Goal: Complete application form: Complete application form

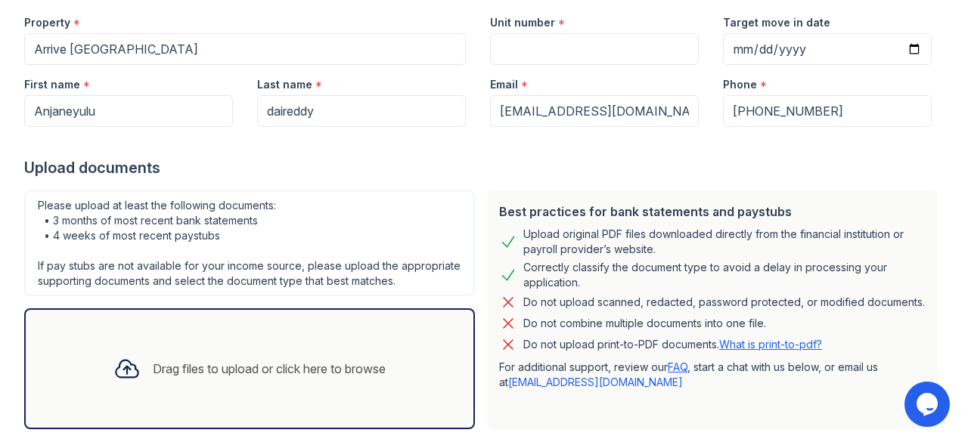
scroll to position [134, 0]
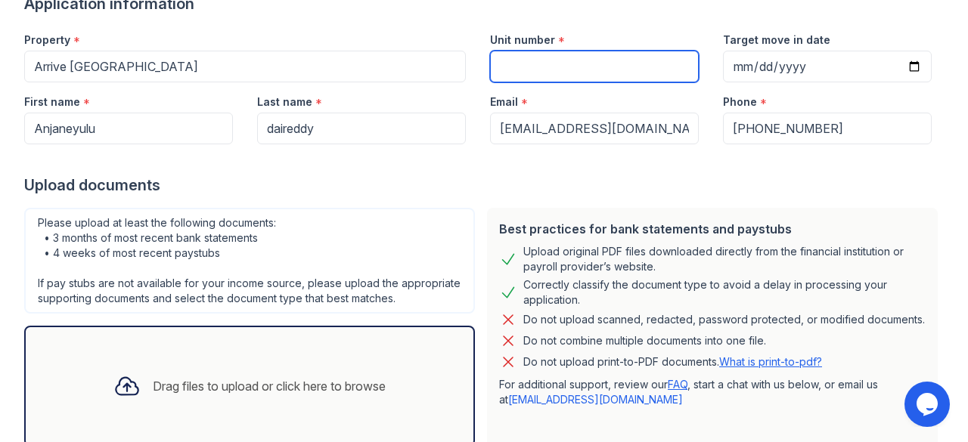
click at [594, 64] on input "Unit number" at bounding box center [594, 67] width 209 height 32
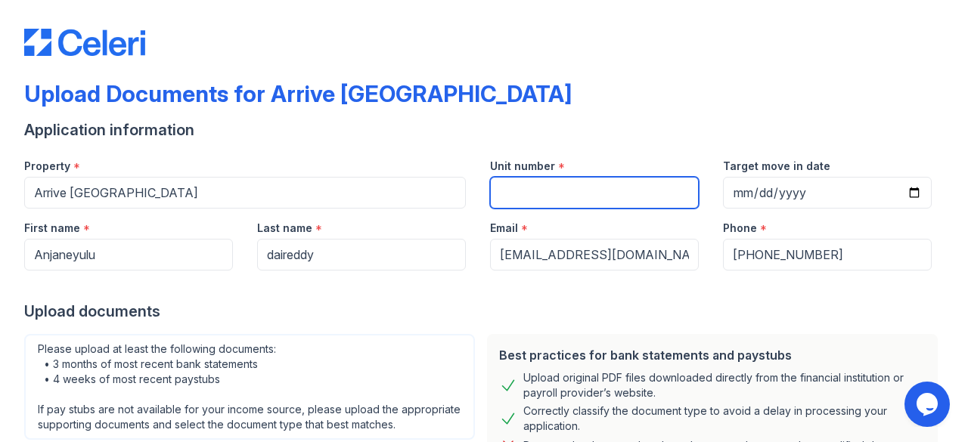
scroll to position [0, 0]
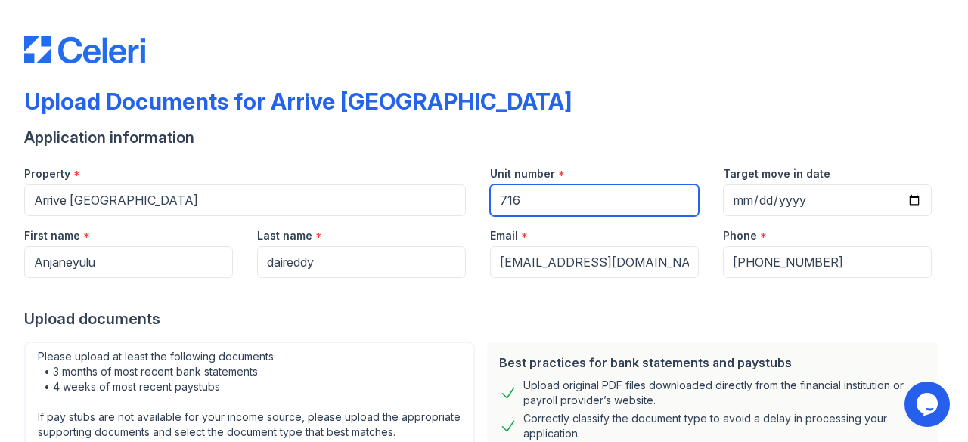
type input "716"
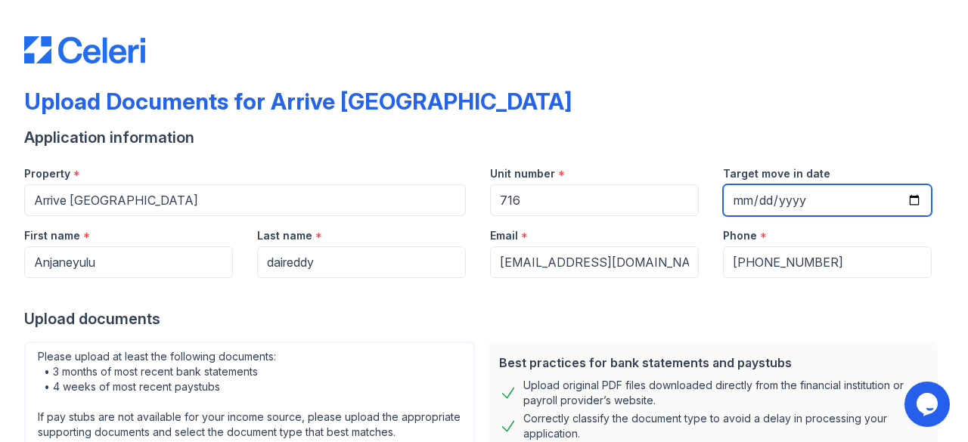
click at [898, 192] on input "Target move in date" at bounding box center [827, 201] width 209 height 32
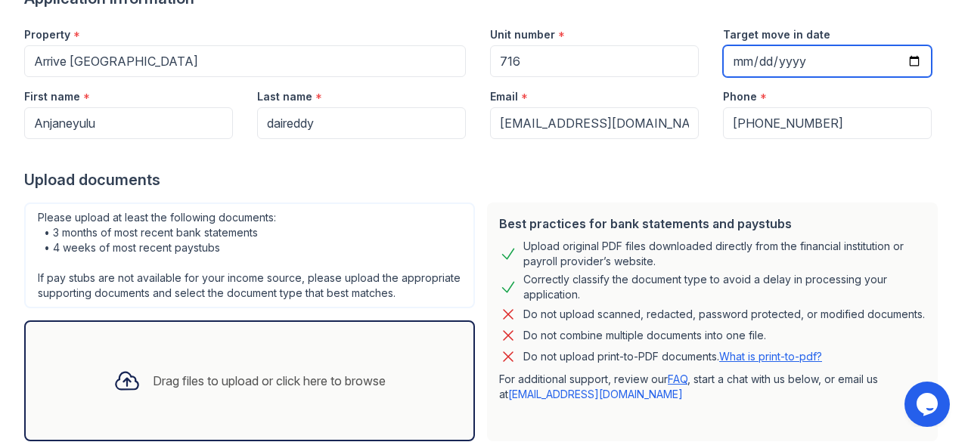
scroll to position [94, 0]
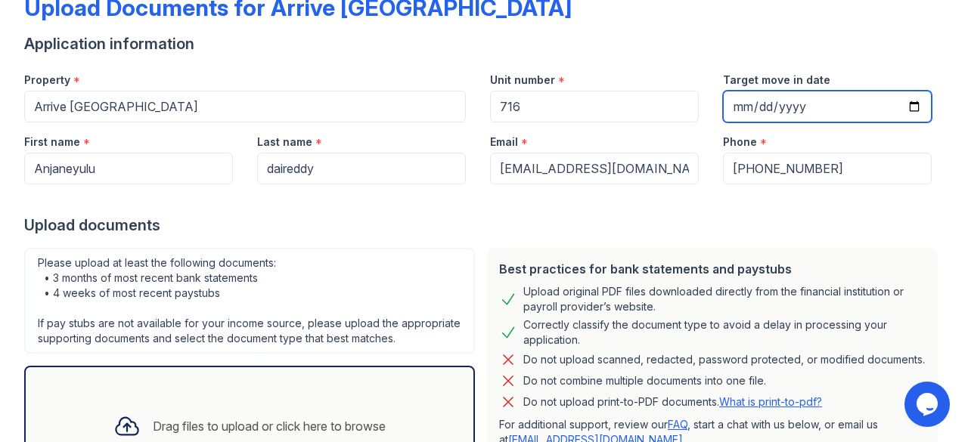
click at [854, 98] on input "Target move in date" at bounding box center [827, 107] width 209 height 32
type input "[DATE]"
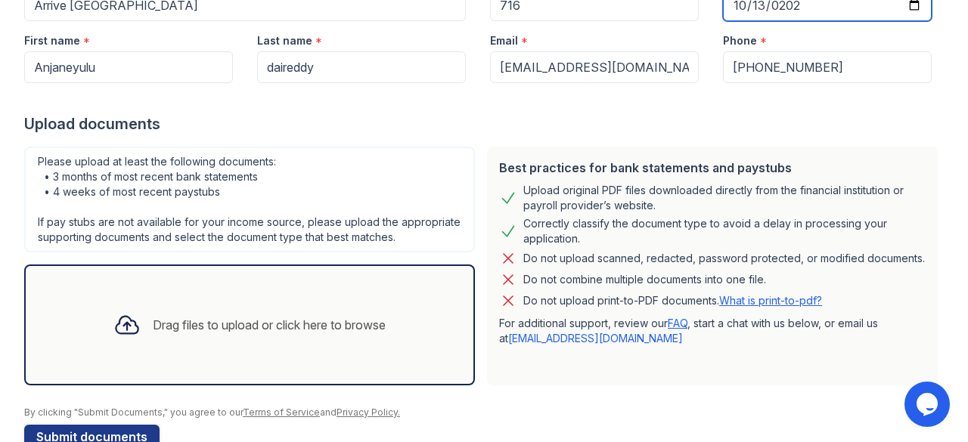
scroll to position [246, 0]
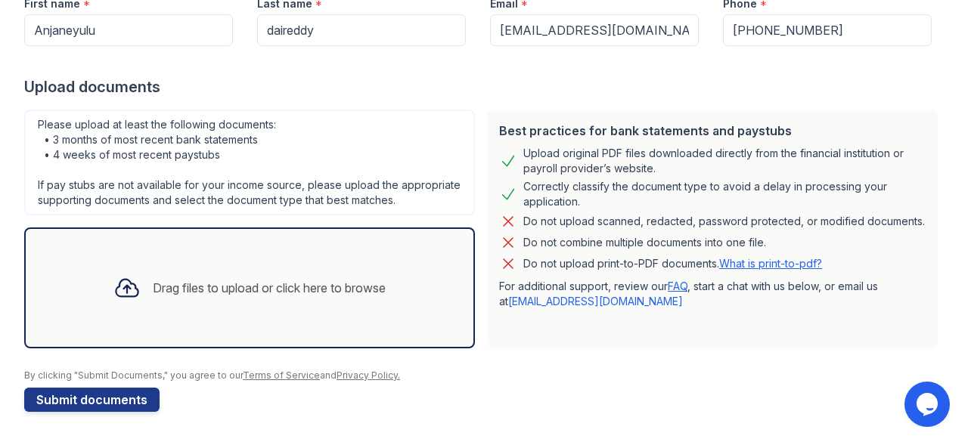
click at [185, 276] on div "Drag files to upload or click here to browse" at bounding box center [249, 287] width 296 height 51
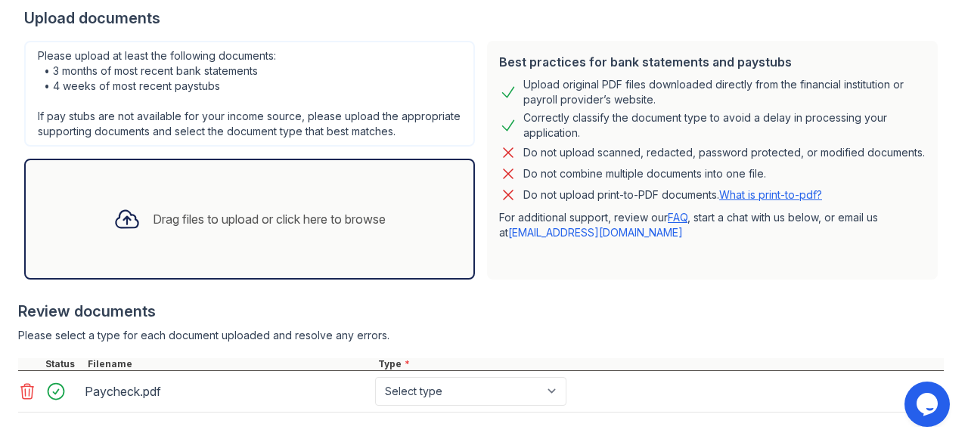
scroll to position [387, 0]
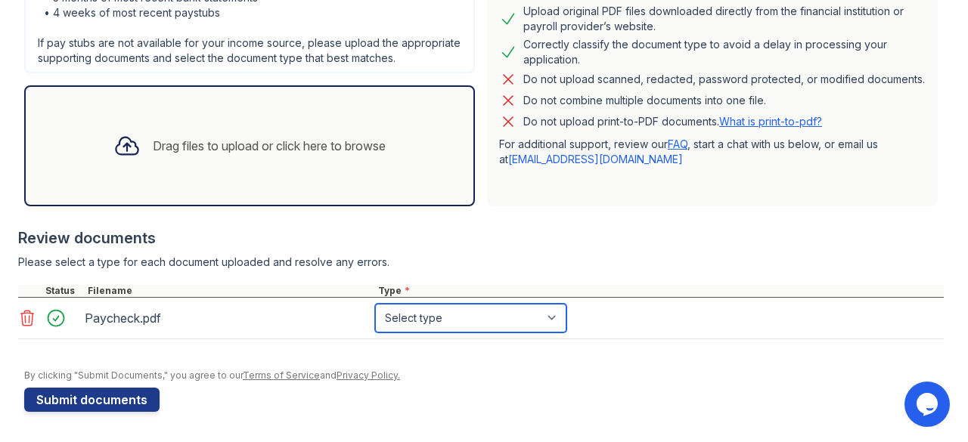
click at [536, 314] on select "Select type Paystub Bank Statement Offer Letter Tax Documents Benefit Award Let…" at bounding box center [470, 318] width 191 height 29
select select "paystub"
click at [375, 305] on select "Select type Paystub Bank Statement Offer Letter Tax Documents Benefit Award Let…" at bounding box center [470, 318] width 191 height 29
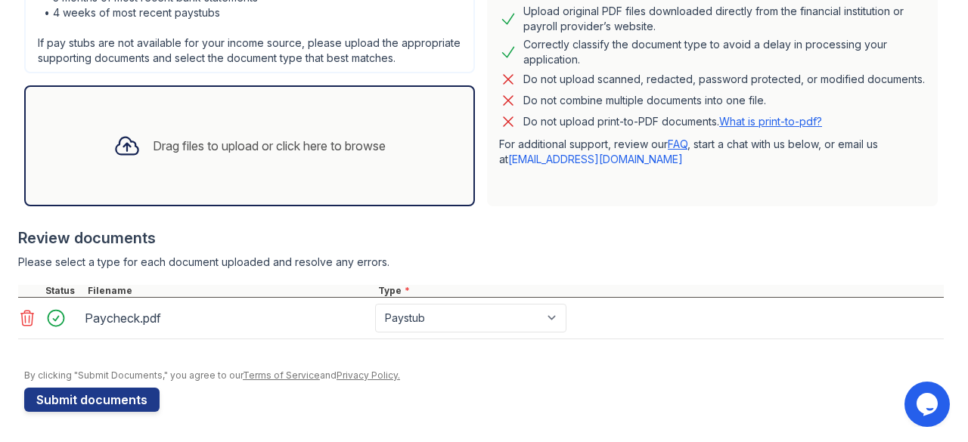
click at [260, 141] on div "Drag files to upload or click here to browse" at bounding box center [269, 146] width 233 height 18
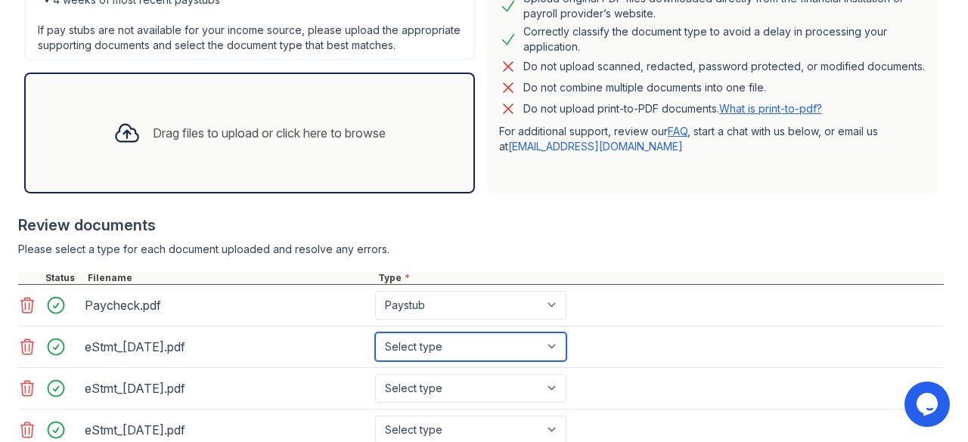
click at [516, 361] on select "Select type Paystub Bank Statement Offer Letter Tax Documents Benefit Award Let…" at bounding box center [470, 347] width 191 height 29
select select "bank_statement"
click at [375, 346] on select "Select type Paystub Bank Statement Offer Letter Tax Documents Benefit Award Let…" at bounding box center [470, 347] width 191 height 29
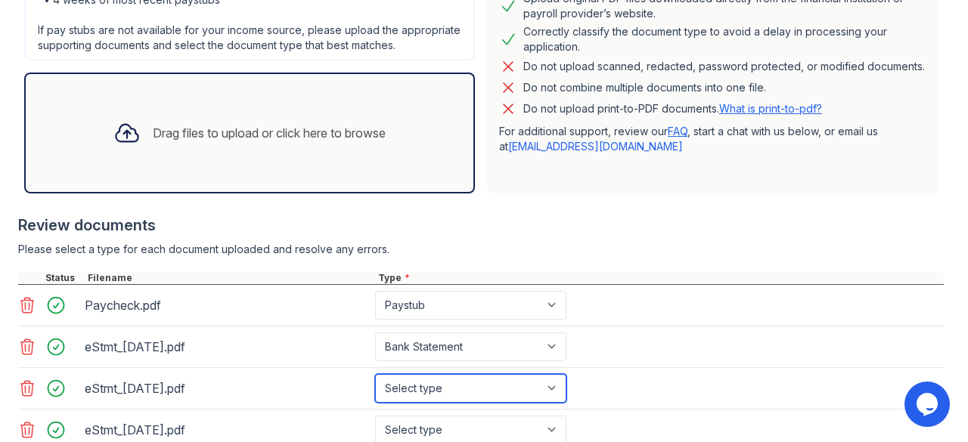
click at [461, 403] on select "Select type Paystub Bank Statement Offer Letter Tax Documents Benefit Award Let…" at bounding box center [470, 388] width 191 height 29
select select "bank_statement"
click at [375, 386] on select "Select type Paystub Bank Statement Offer Letter Tax Documents Benefit Award Let…" at bounding box center [470, 388] width 191 height 29
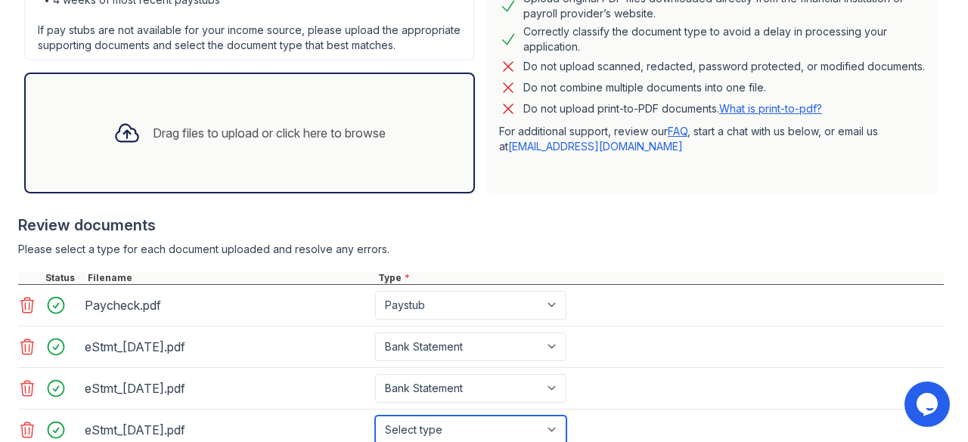
scroll to position [400, 0]
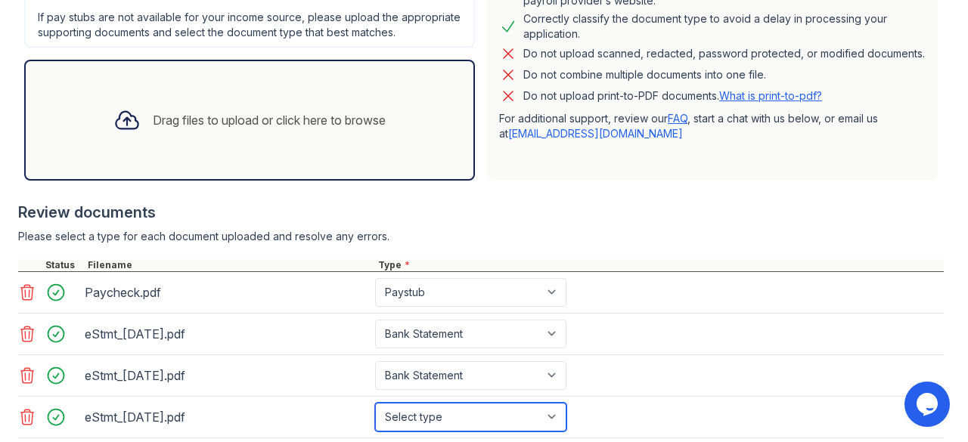
click at [458, 432] on select "Select type Paystub Bank Statement Offer Letter Tax Documents Benefit Award Let…" at bounding box center [470, 417] width 191 height 29
select select "bank_statement"
click at [375, 414] on select "Select type Paystub Bank Statement Offer Letter Tax Documents Benefit Award Let…" at bounding box center [470, 417] width 191 height 29
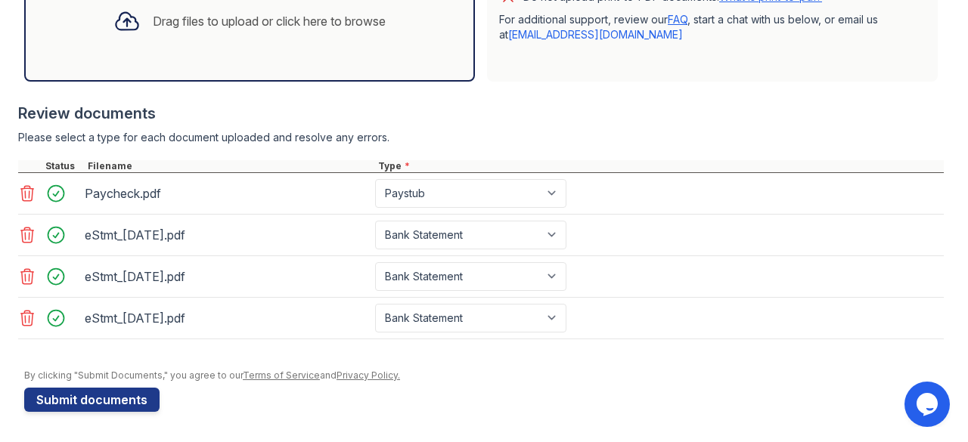
drag, startPoint x: 955, startPoint y: 286, endPoint x: 957, endPoint y: 245, distance: 40.9
click at [957, 245] on main "Upload Documents for Arrive [GEOGRAPHIC_DATA] Application information Property …" at bounding box center [484, 221] width 968 height 442
click at [268, 25] on div "Drag files to upload or click here to browse" at bounding box center [269, 21] width 233 height 18
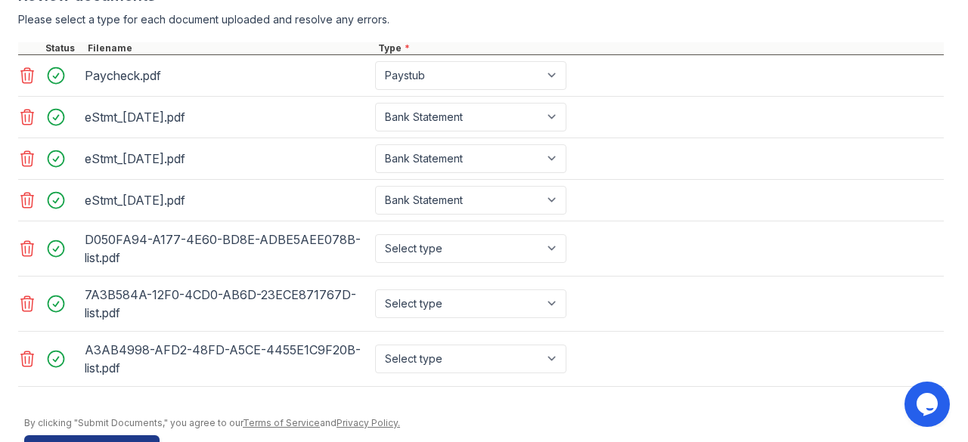
scroll to position [641, 0]
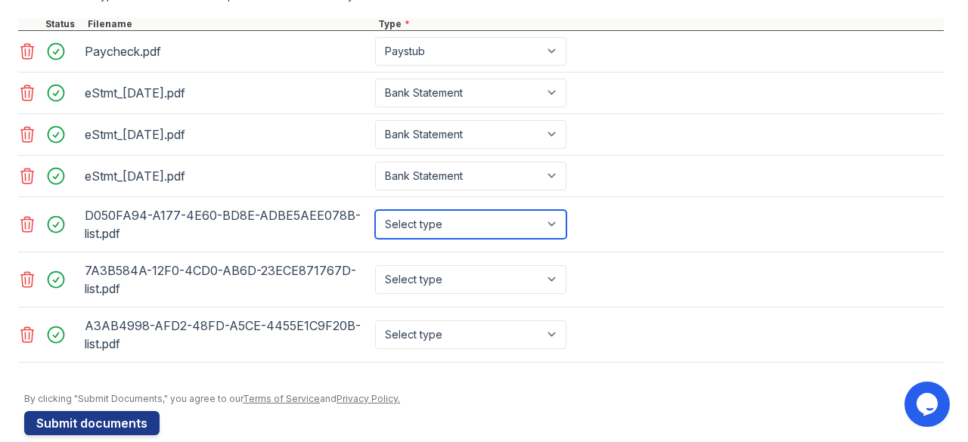
click at [459, 228] on select "Select type Paystub Bank Statement Offer Letter Tax Documents Benefit Award Let…" at bounding box center [470, 224] width 191 height 29
select select "bank_statement"
click at [375, 220] on select "Select type Paystub Bank Statement Offer Letter Tax Documents Benefit Award Let…" at bounding box center [470, 224] width 191 height 29
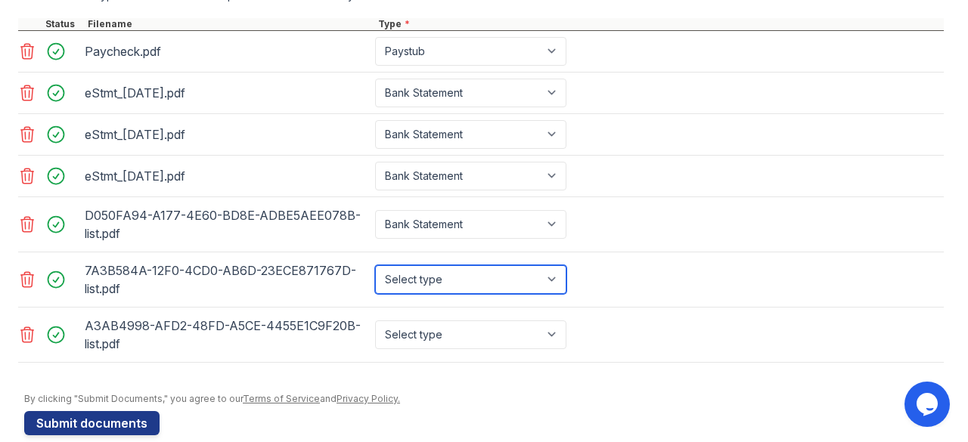
click at [436, 292] on select "Select type Paystub Bank Statement Offer Letter Tax Documents Benefit Award Let…" at bounding box center [470, 279] width 191 height 29
select select "bank_statement"
click at [375, 275] on select "Select type Paystub Bank Statement Offer Letter Tax Documents Benefit Award Let…" at bounding box center [470, 279] width 191 height 29
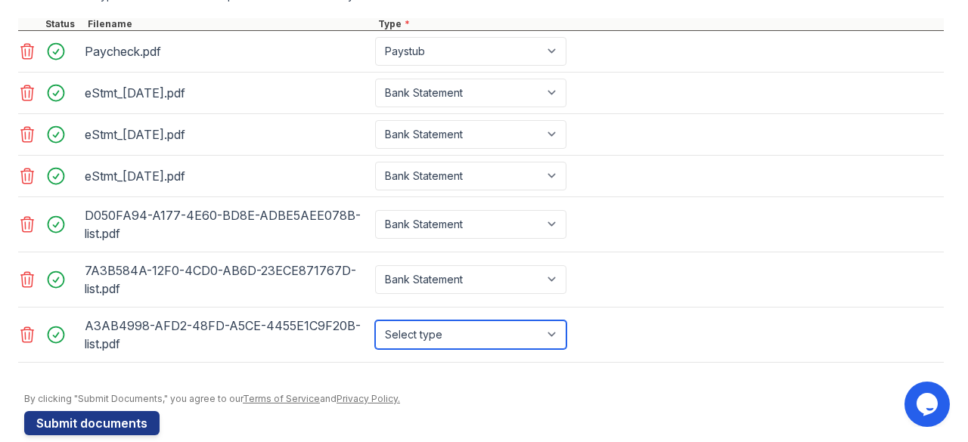
click at [423, 343] on select "Select type Paystub Bank Statement Offer Letter Tax Documents Benefit Award Let…" at bounding box center [470, 335] width 191 height 29
select select "bank_statement"
click at [375, 330] on select "Select type Paystub Bank Statement Offer Letter Tax Documents Benefit Award Let…" at bounding box center [470, 335] width 191 height 29
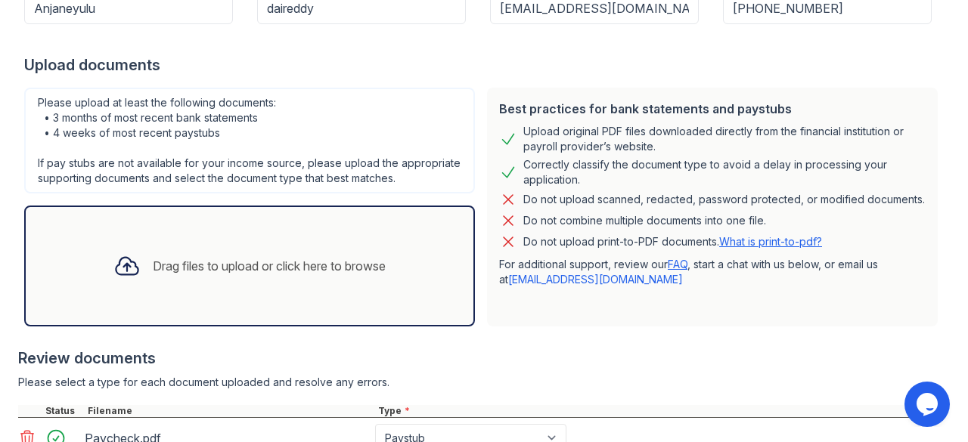
click at [157, 271] on div "Drag files to upload or click here to browse" at bounding box center [269, 266] width 233 height 18
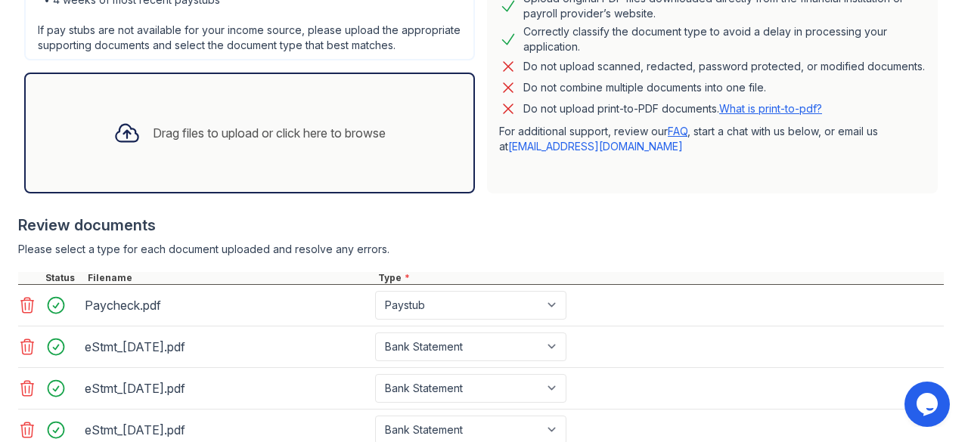
scroll to position [715, 0]
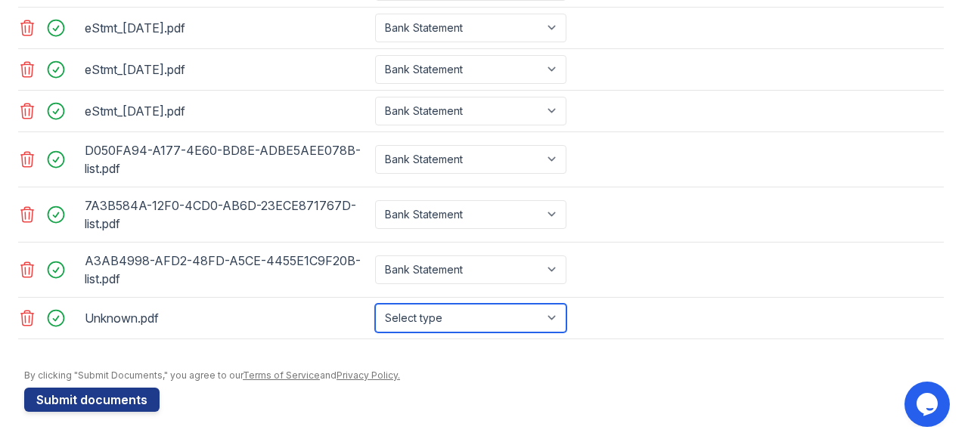
click at [420, 318] on select "Select type Paystub Bank Statement Offer Letter Tax Documents Benefit Award Let…" at bounding box center [470, 318] width 191 height 29
select select "bank_statement"
click at [375, 305] on select "Select type Paystub Bank Statement Offer Letter Tax Documents Benefit Award Let…" at bounding box center [470, 318] width 191 height 29
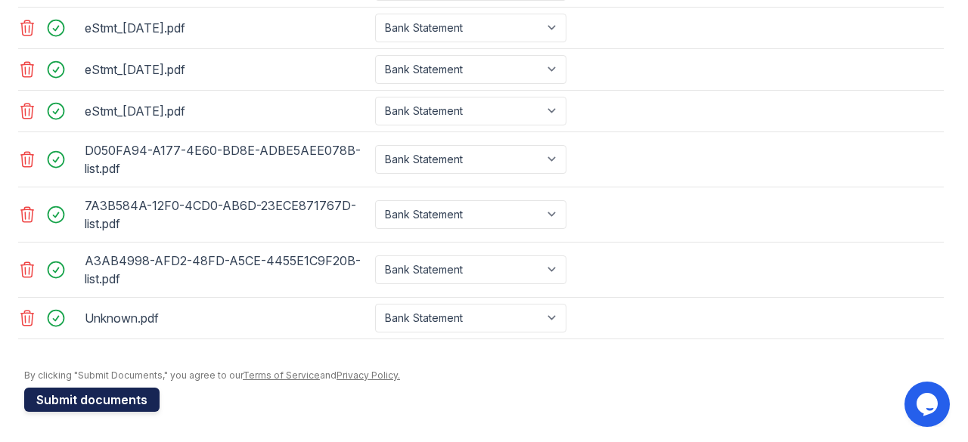
click at [88, 396] on button "Submit documents" at bounding box center [91, 400] width 135 height 24
